Goal: Navigation & Orientation: Find specific page/section

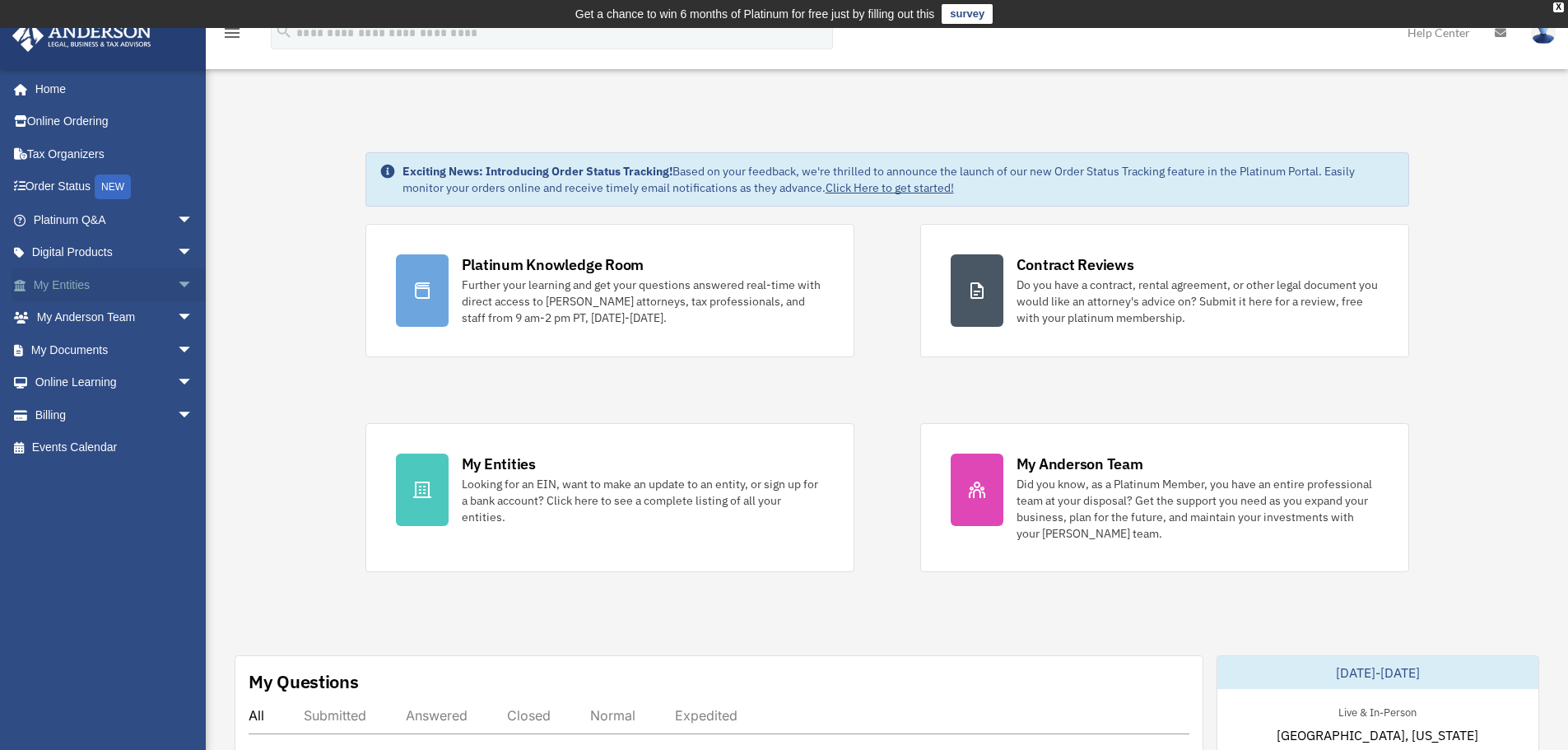
click at [110, 280] on link "My Entities arrow_drop_down" at bounding box center [115, 284] width 207 height 33
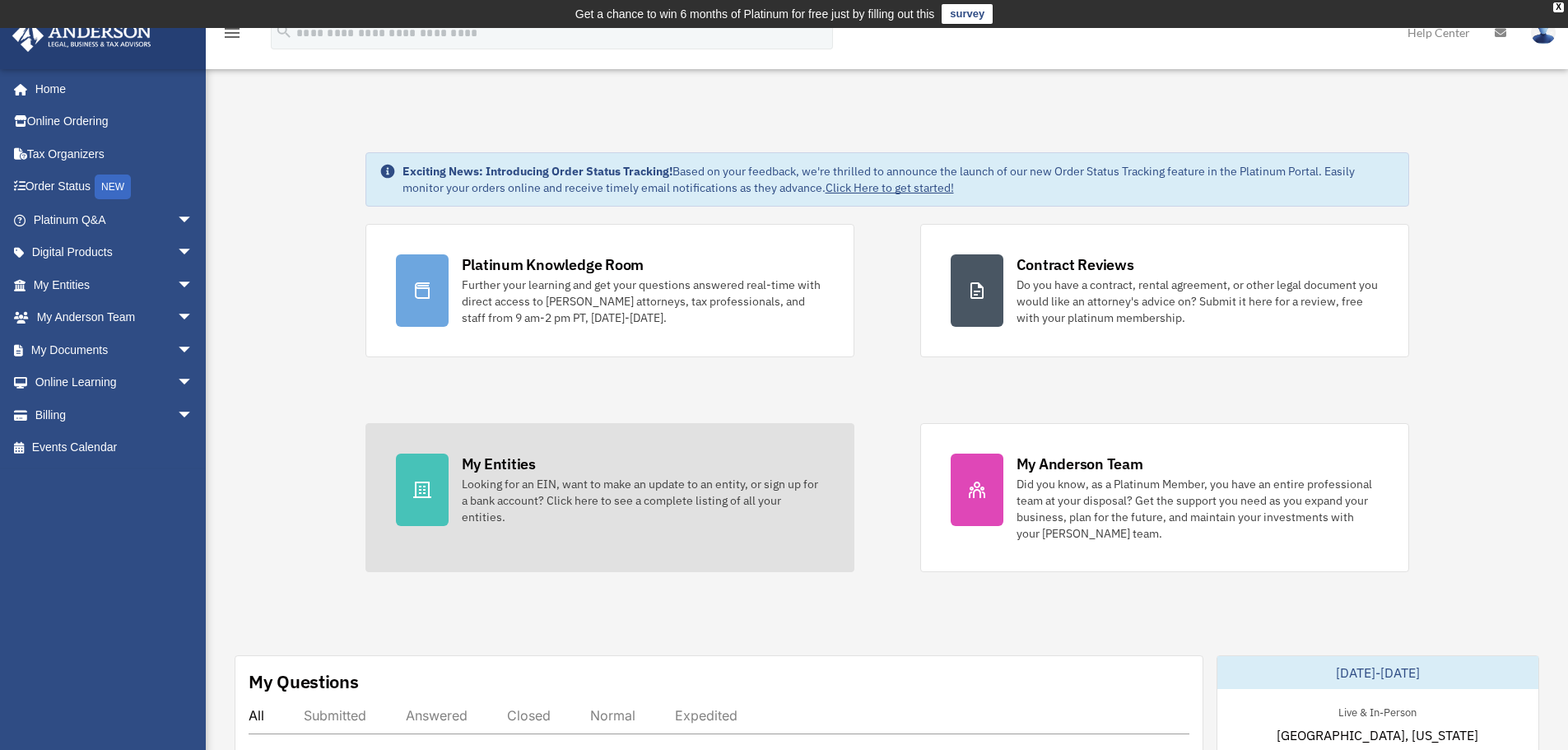
click at [606, 514] on div "Looking for an EIN, want to make an update to an entity, or sign up for a bank …" at bounding box center [643, 500] width 362 height 49
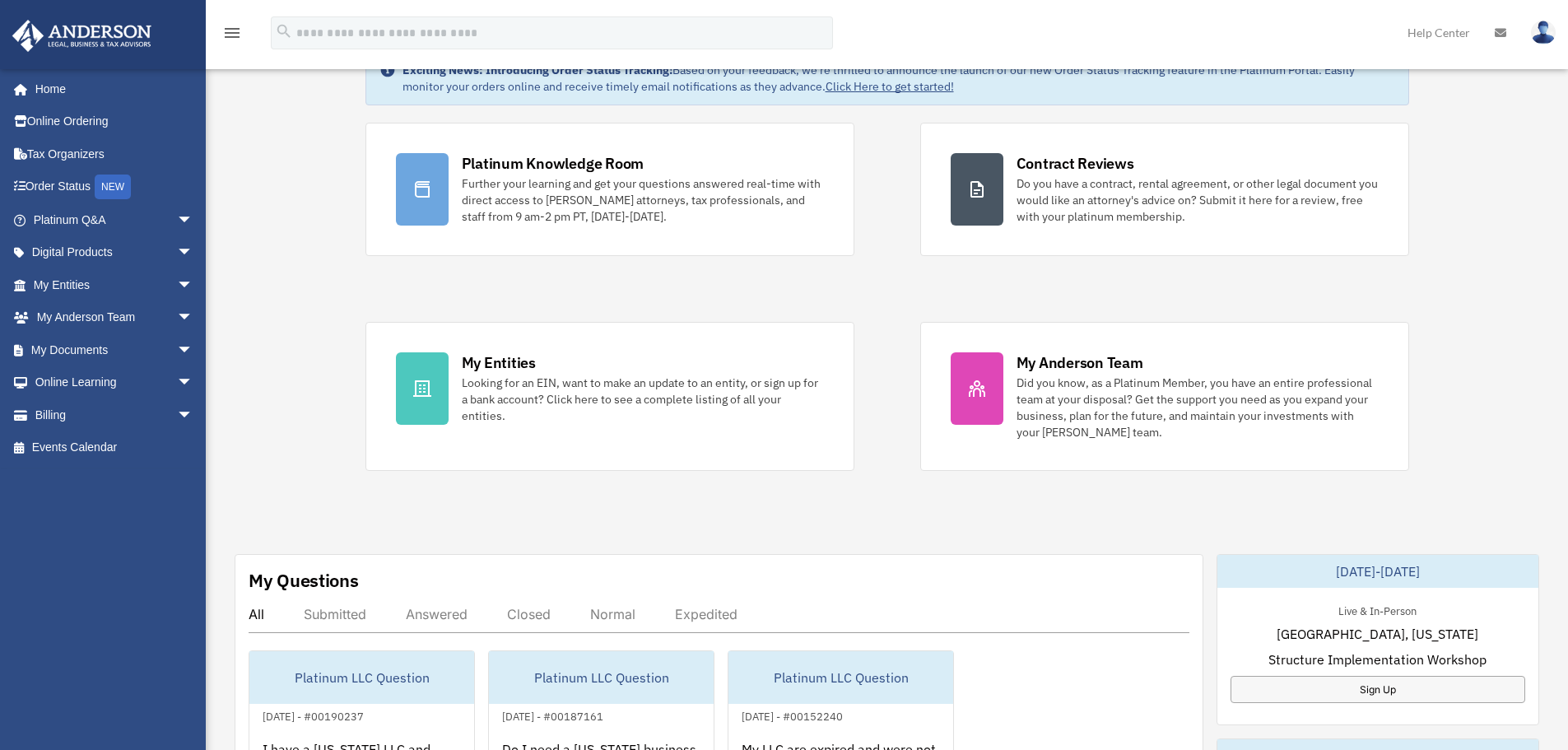
scroll to position [329, 0]
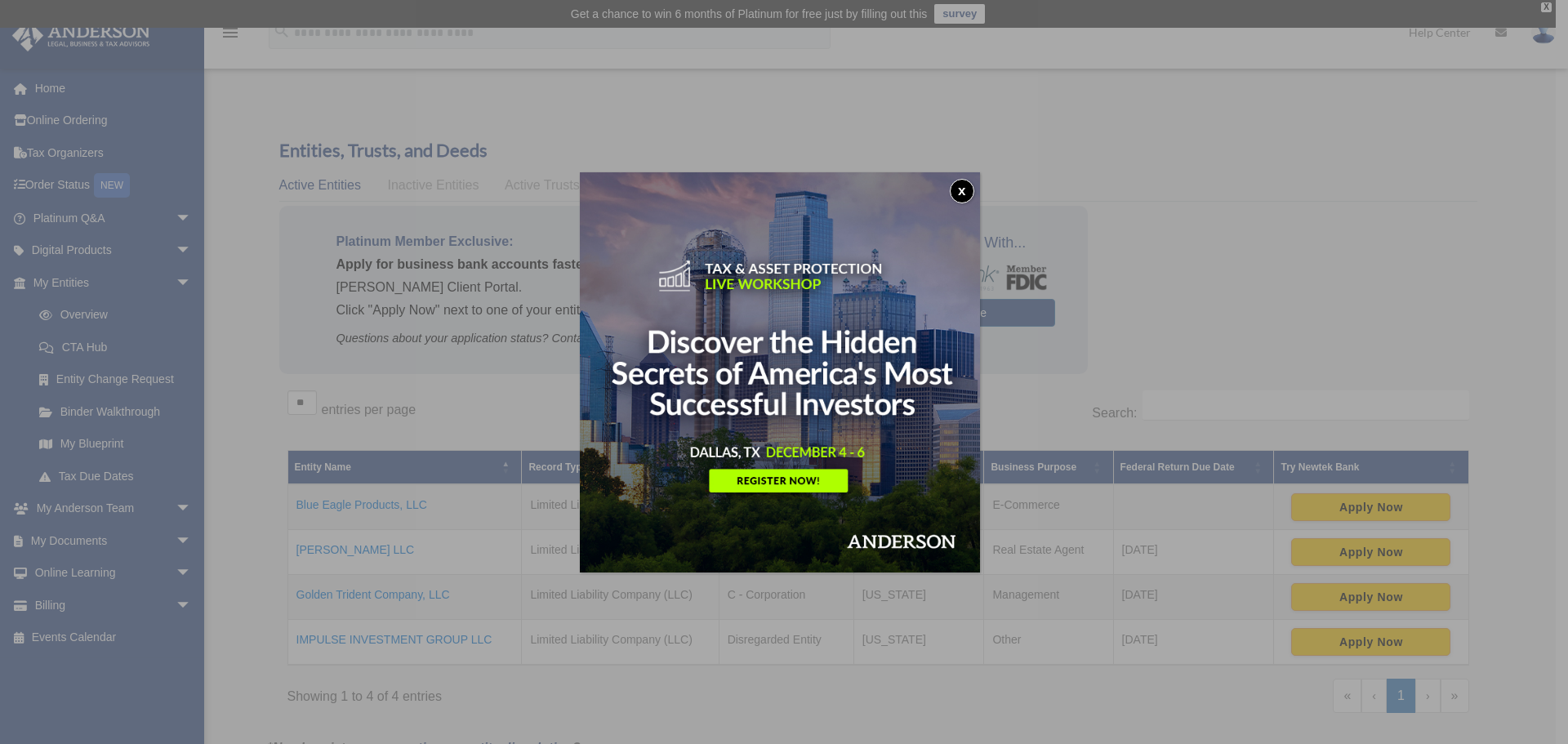
click at [960, 198] on button "x" at bounding box center [962, 190] width 24 height 24
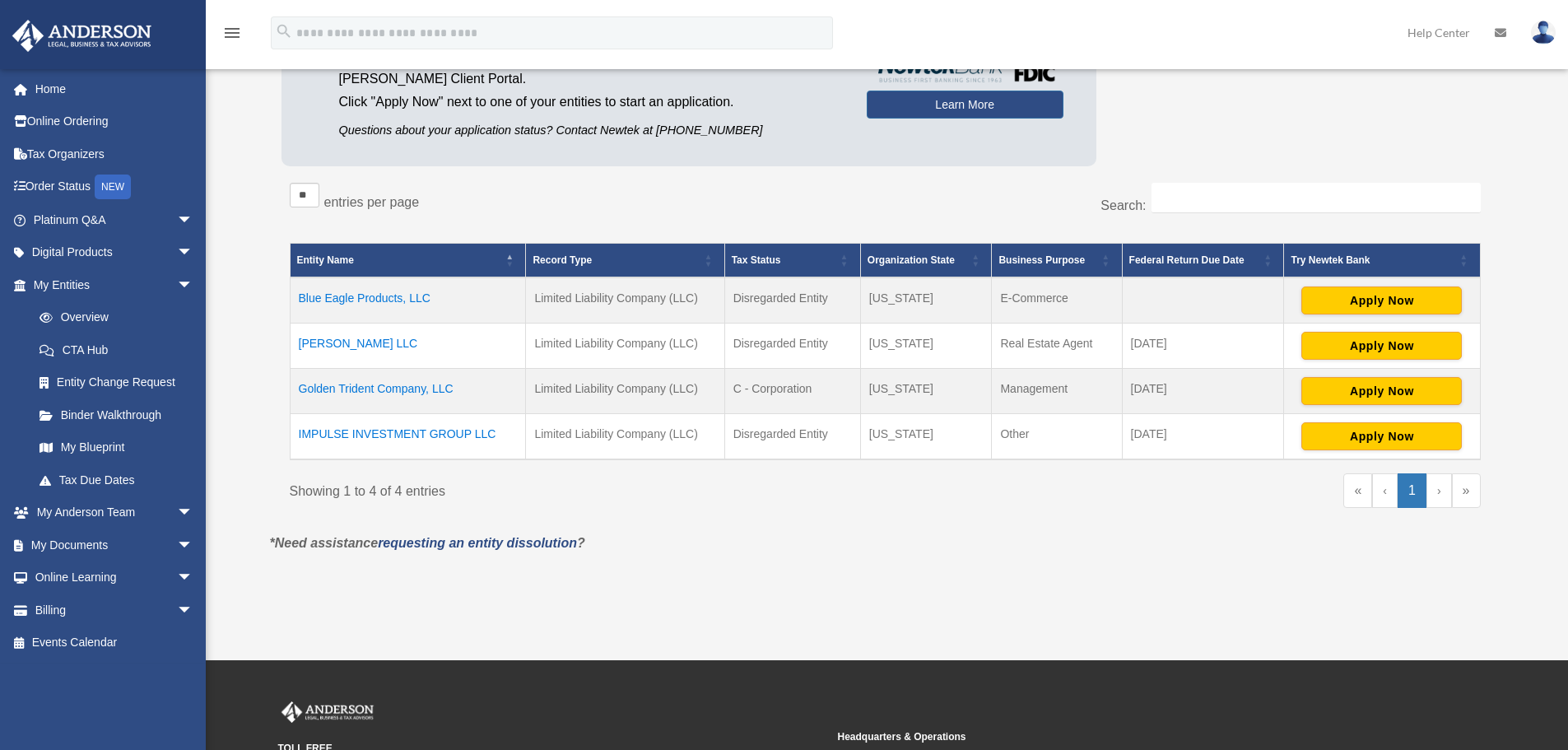
scroll to position [247, 0]
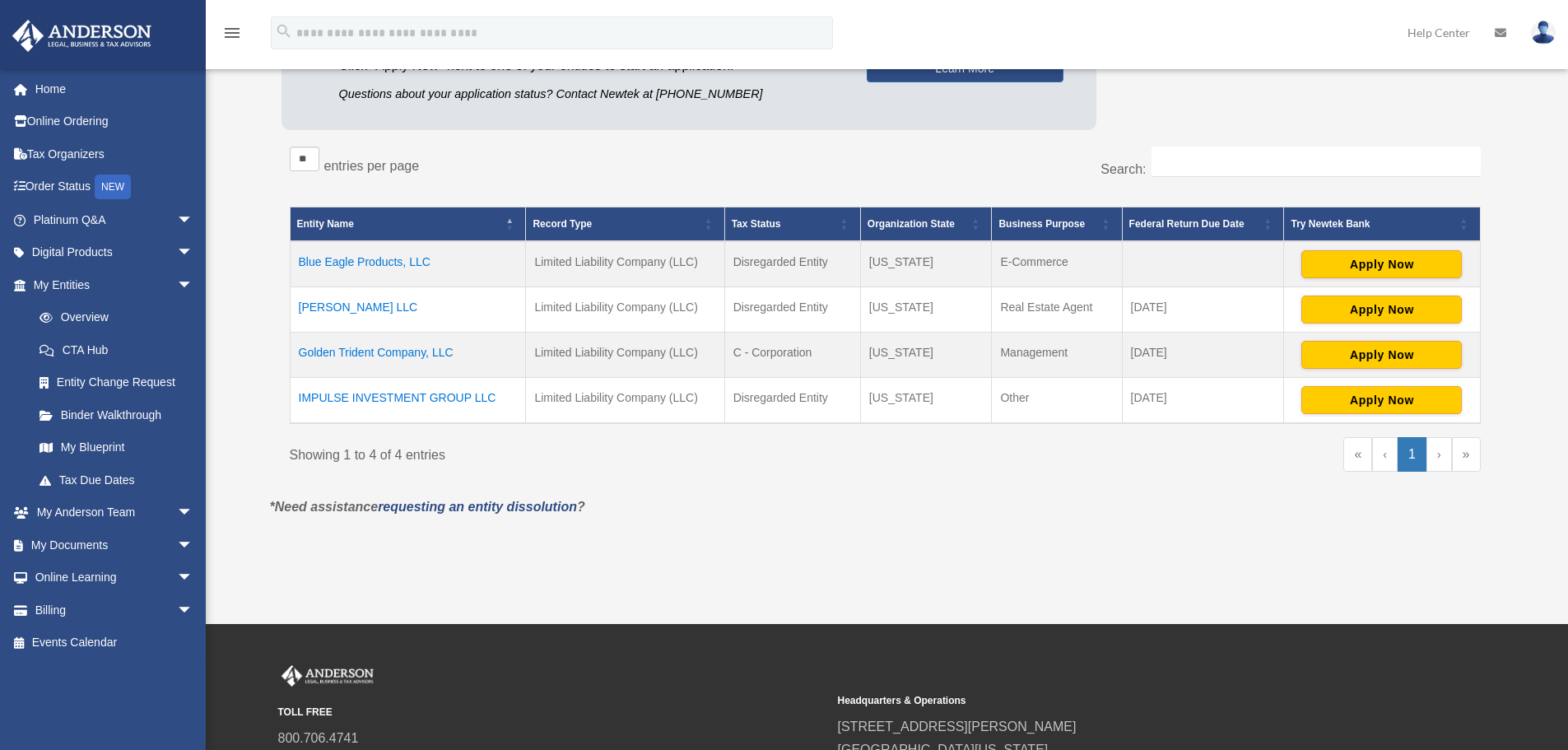
click at [1438, 456] on link "›" at bounding box center [1438, 454] width 25 height 34
click at [1387, 457] on link "‹" at bounding box center [1384, 454] width 25 height 34
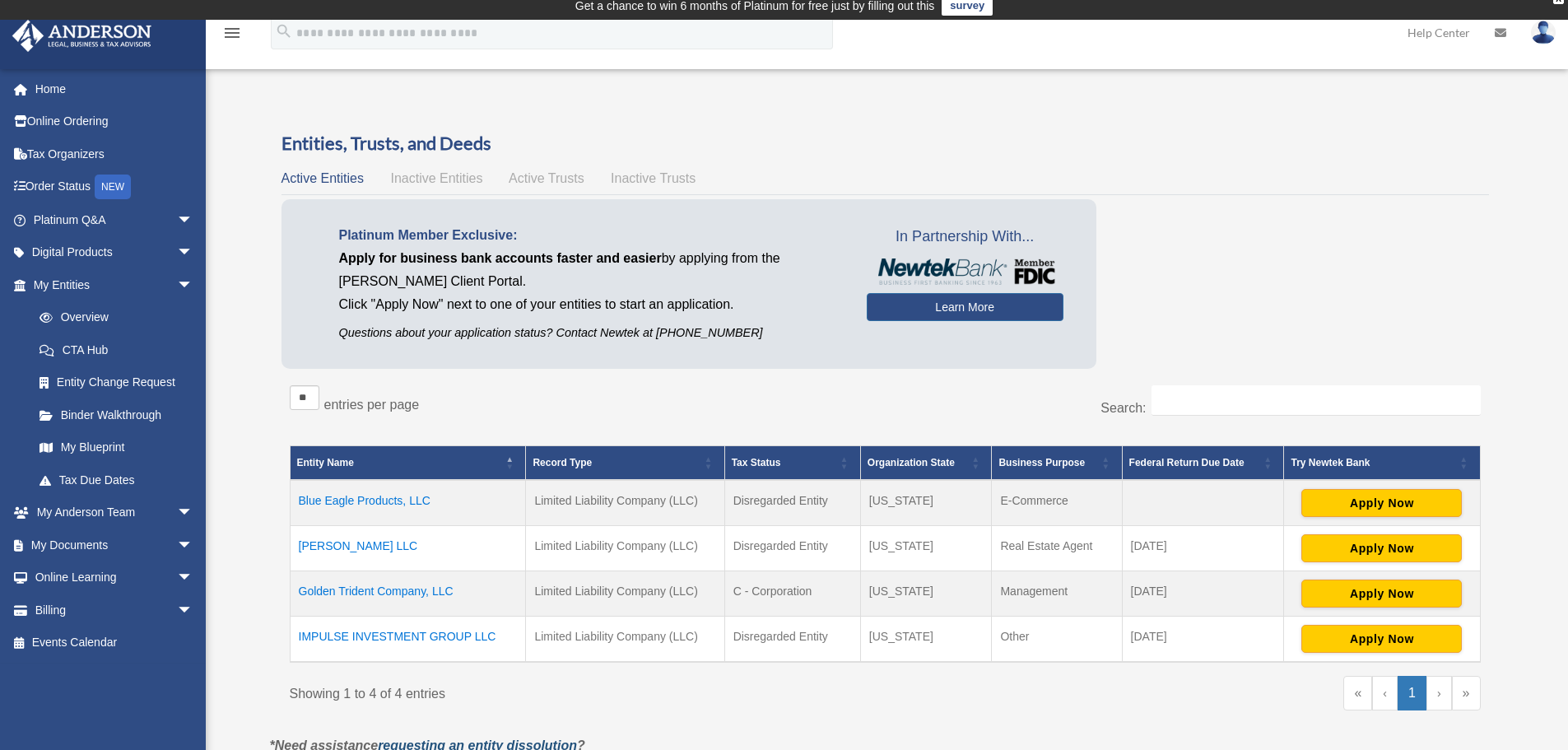
scroll to position [0, 0]
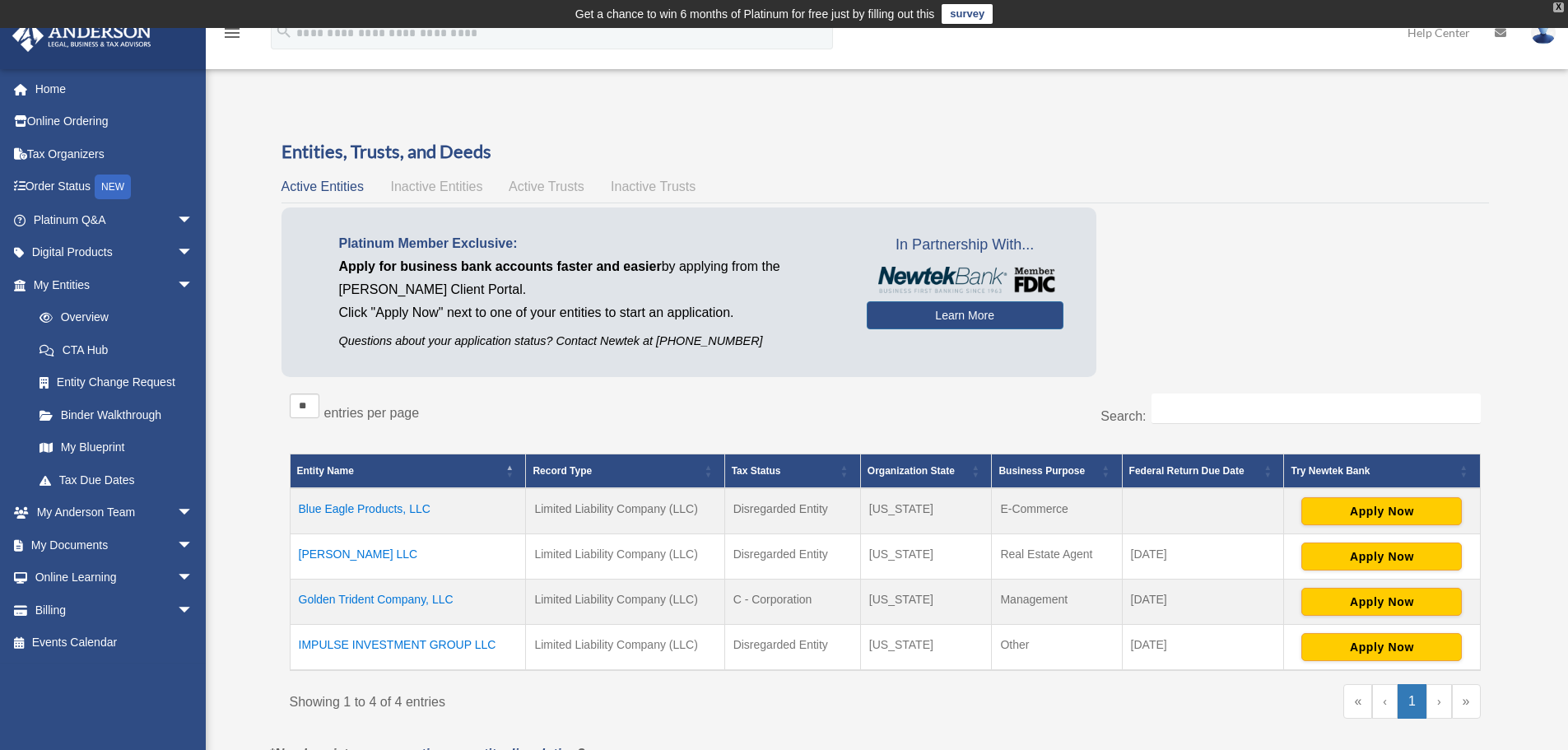
click at [1556, 6] on div "X" at bounding box center [1558, 7] width 10 height 10
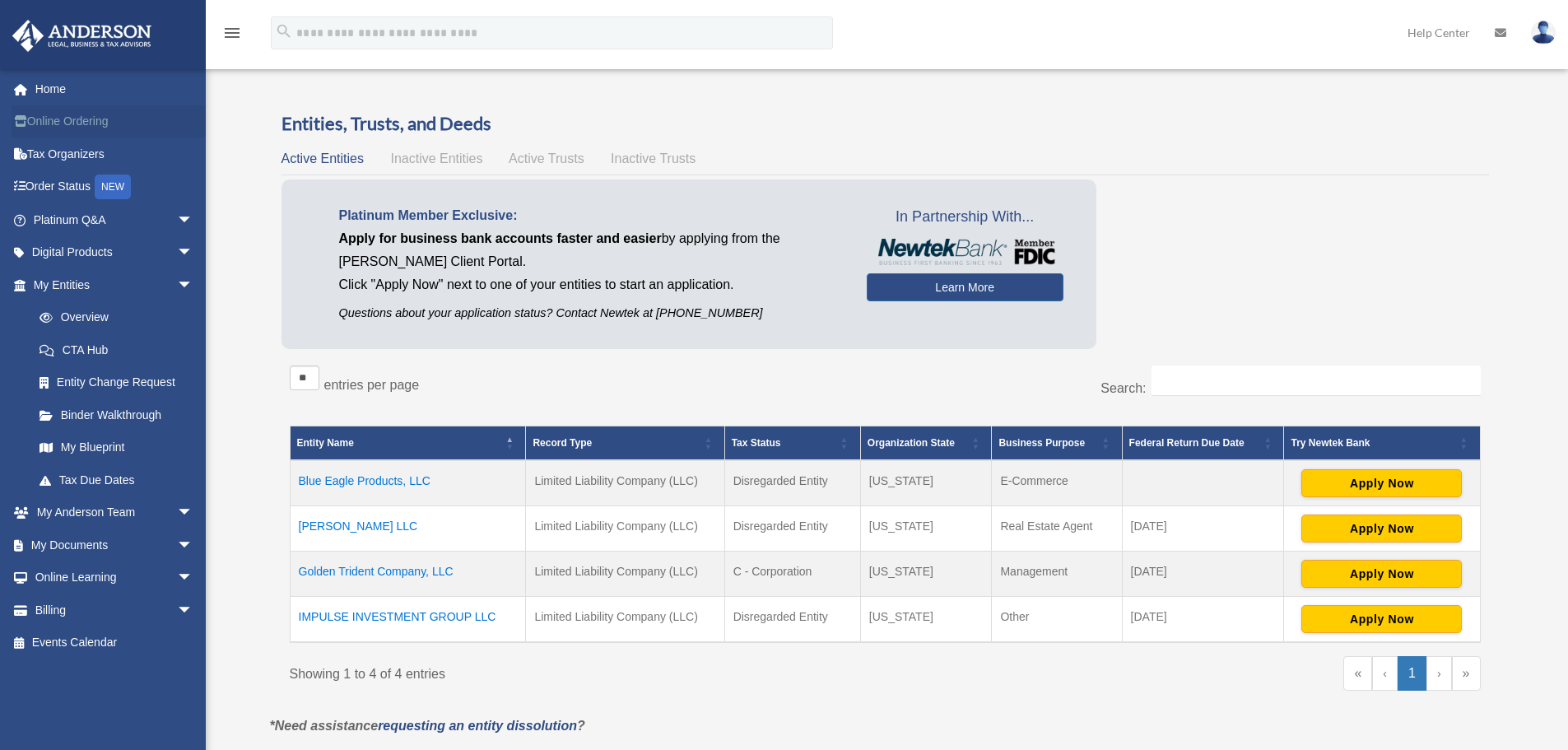
click at [95, 119] on link "Online Ordering" at bounding box center [115, 121] width 207 height 33
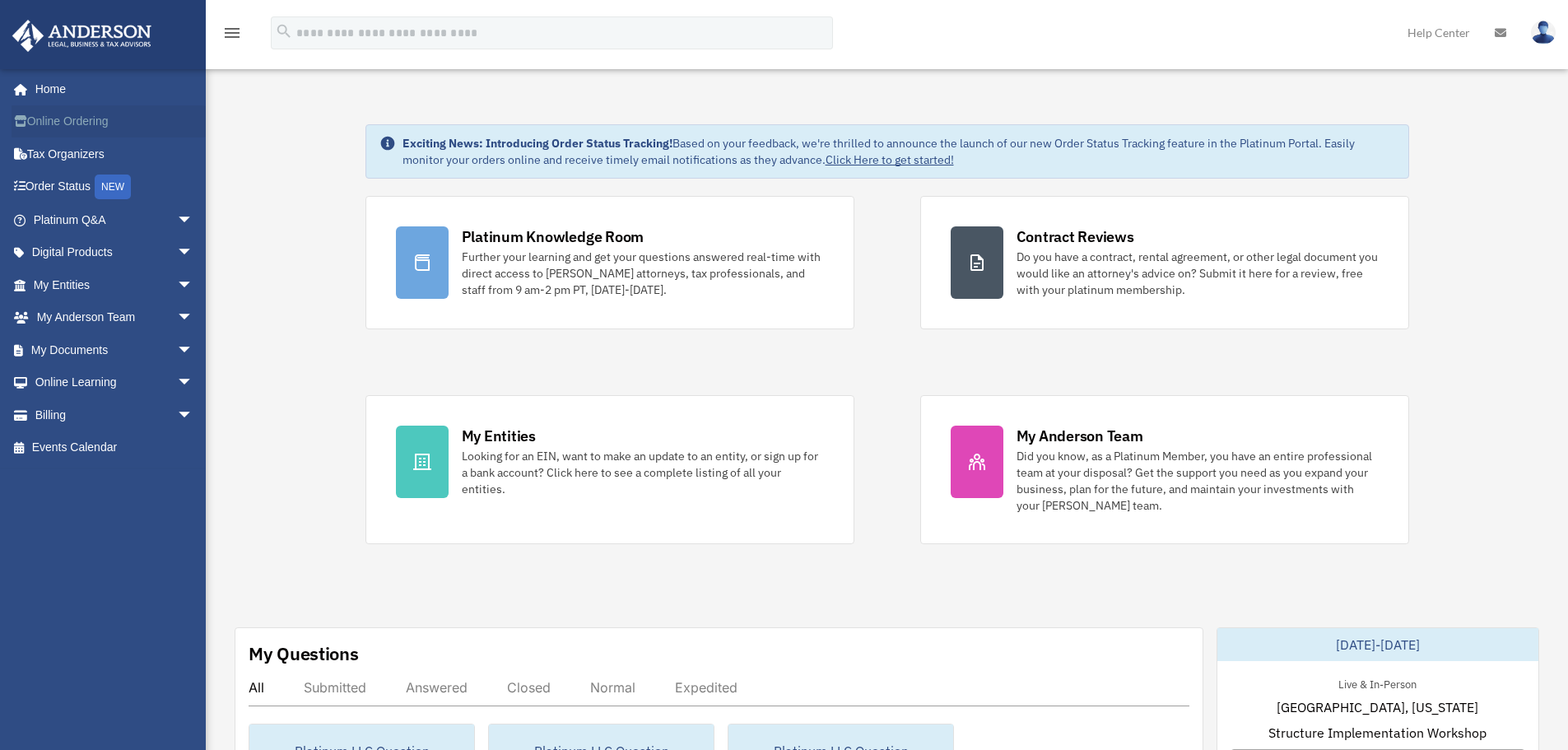
click at [104, 128] on link "Online Ordering" at bounding box center [115, 121] width 207 height 33
